Goal: Transaction & Acquisition: Purchase product/service

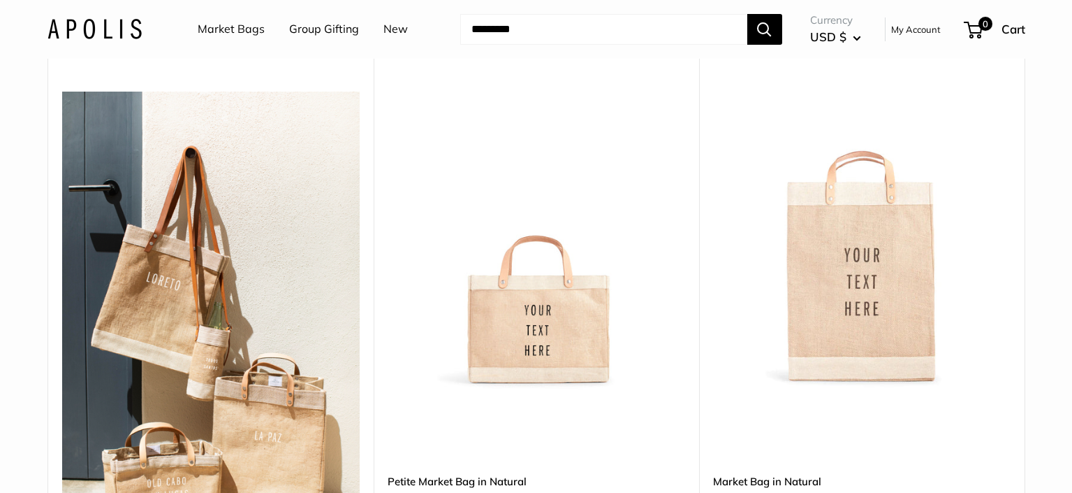
scroll to position [187, 0]
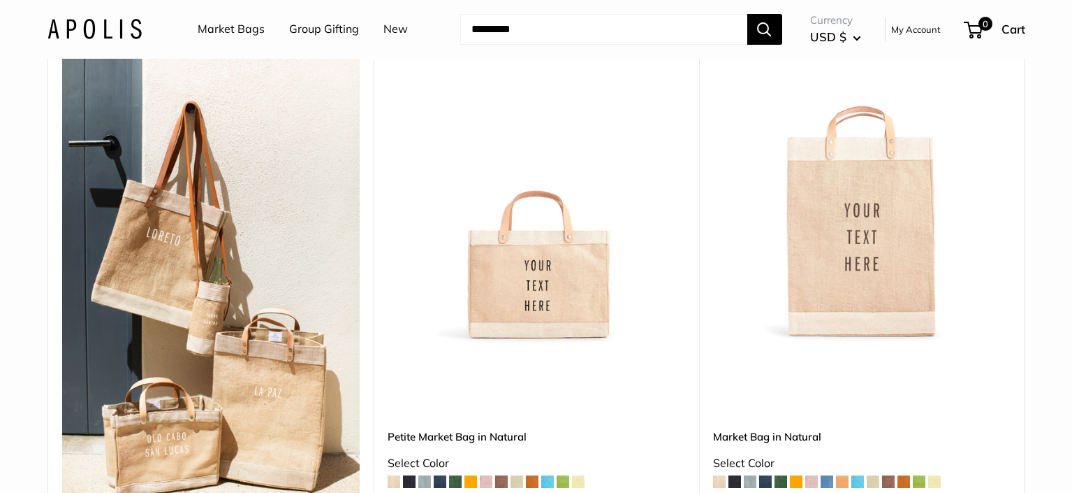
click at [0, 0] on img at bounding box center [0, 0] width 0 height 0
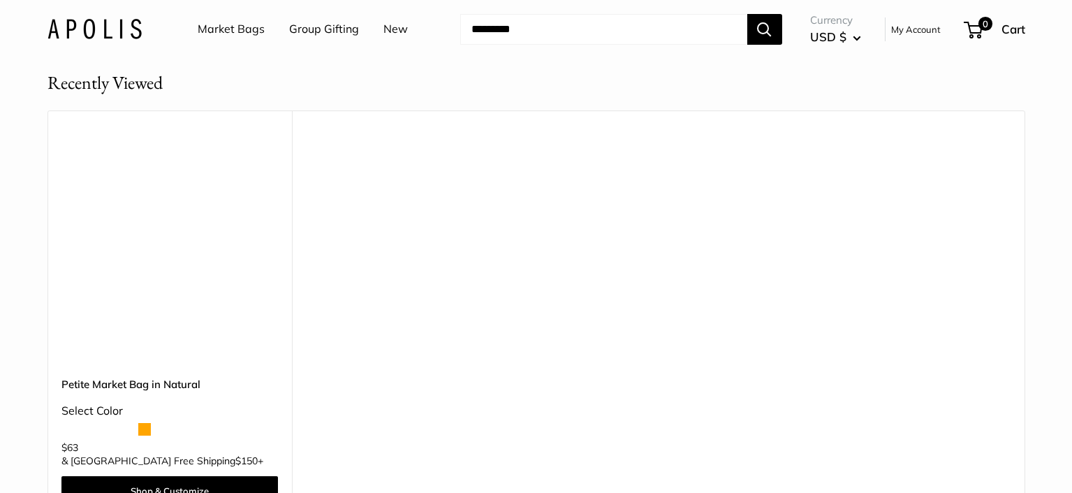
scroll to position [9056, 0]
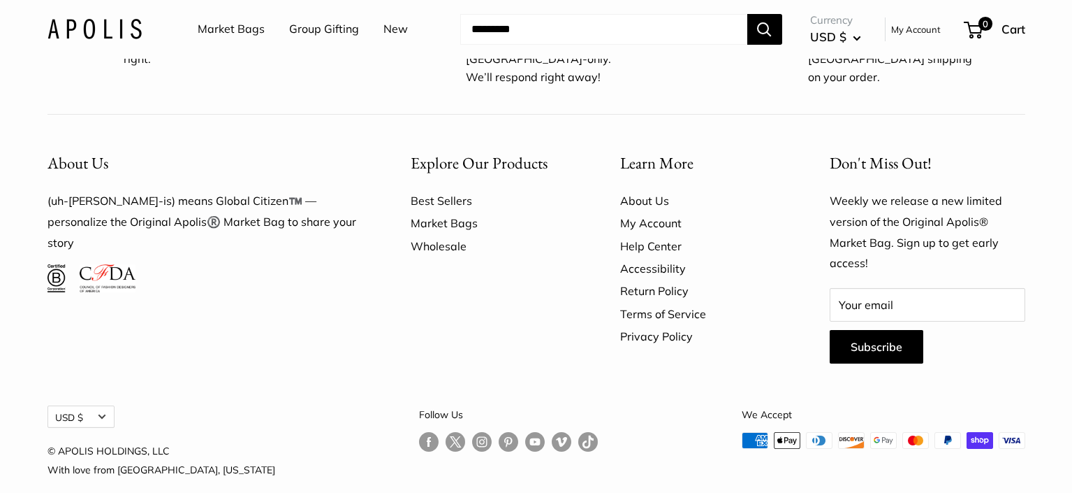
click at [433, 235] on link "Wholesale" at bounding box center [491, 246] width 161 height 22
